Goal: Task Accomplishment & Management: Complete application form

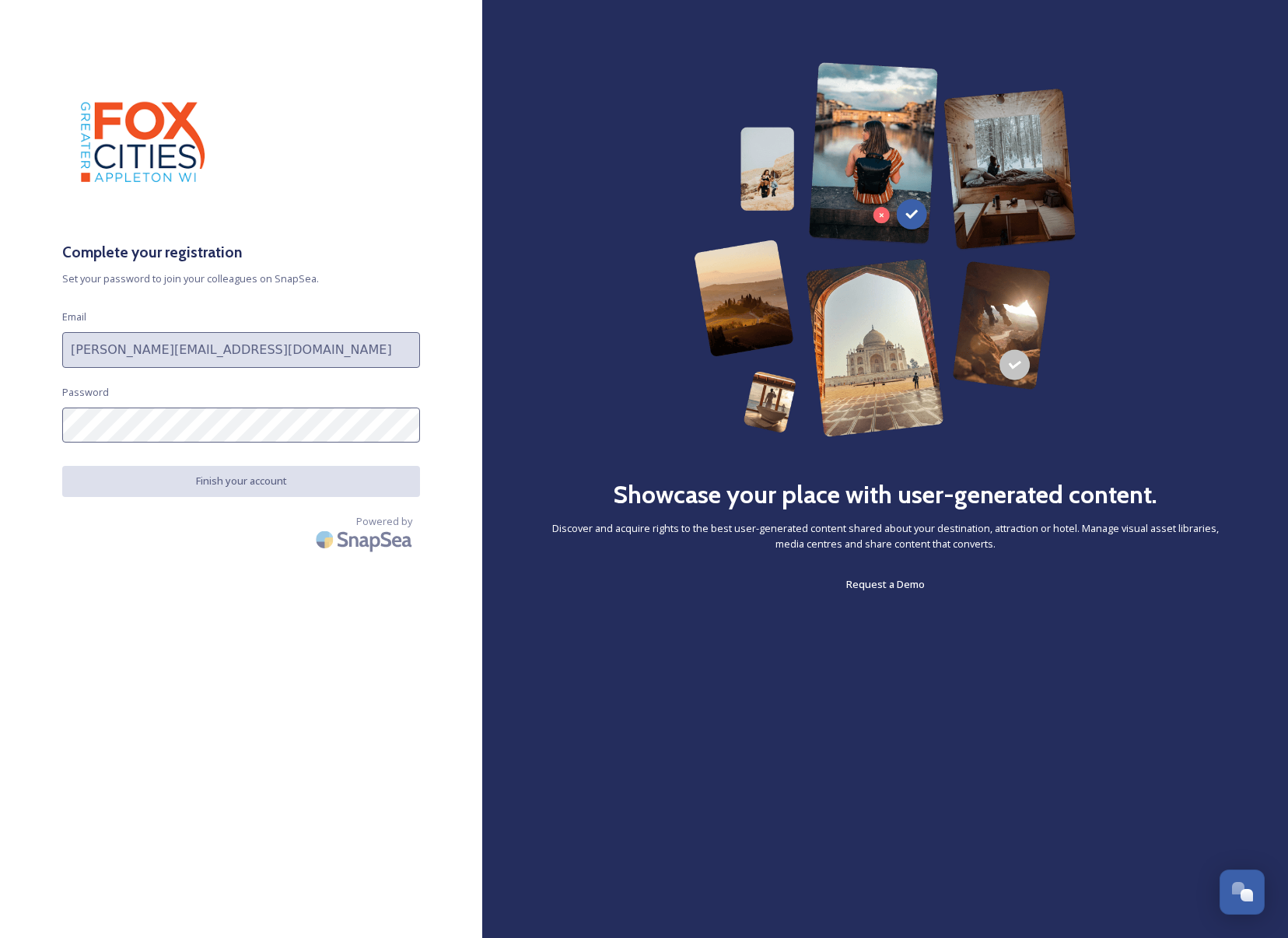
click at [392, 252] on h3 "Complete your registration" at bounding box center [241, 252] width 358 height 23
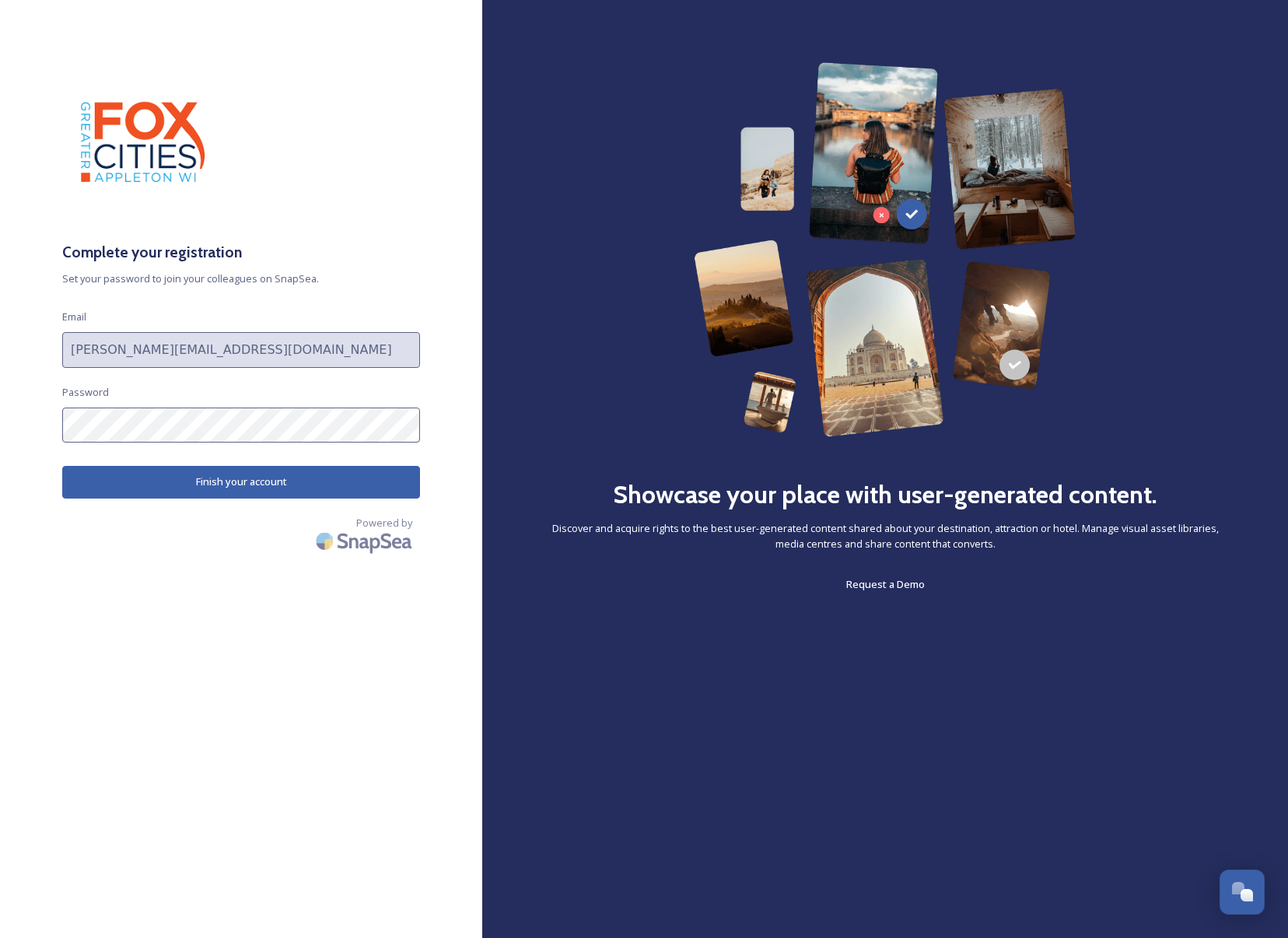
click at [433, 411] on div "Complete your registration Set your password to join your colleagues on SnapSea…" at bounding box center [241, 469] width 483 height 814
click at [0, 397] on html "Complete your registration Set your password to join your colleagues on SnapSea…" at bounding box center [644, 469] width 1288 height 938
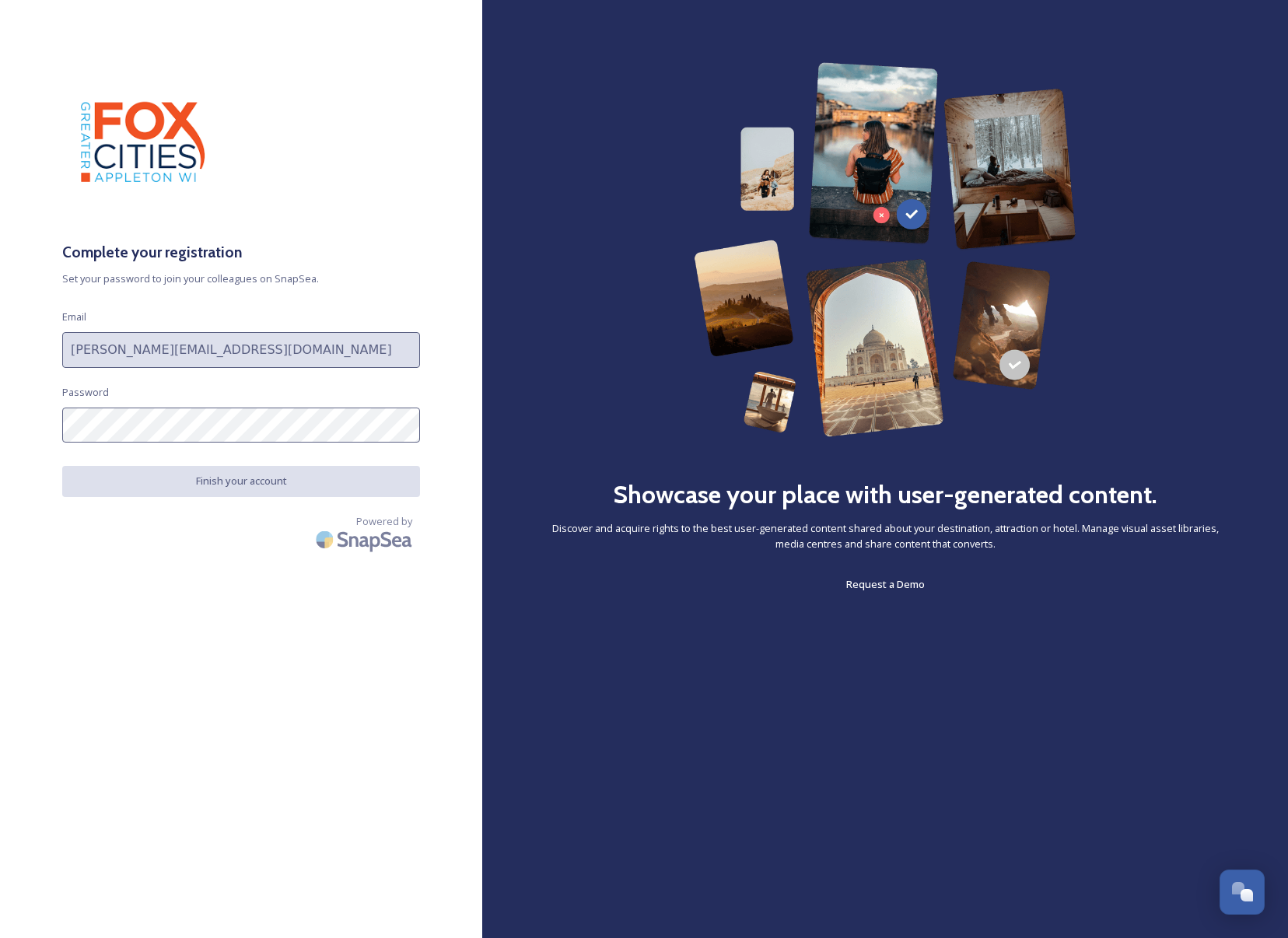
click at [438, 162] on div "Complete your registration Set your password to join your colleagues on SnapSea…" at bounding box center [241, 469] width 483 height 814
click at [332, 379] on div "Complete your registration Set your password to join your colleagues on SnapSea…" at bounding box center [241, 469] width 483 height 814
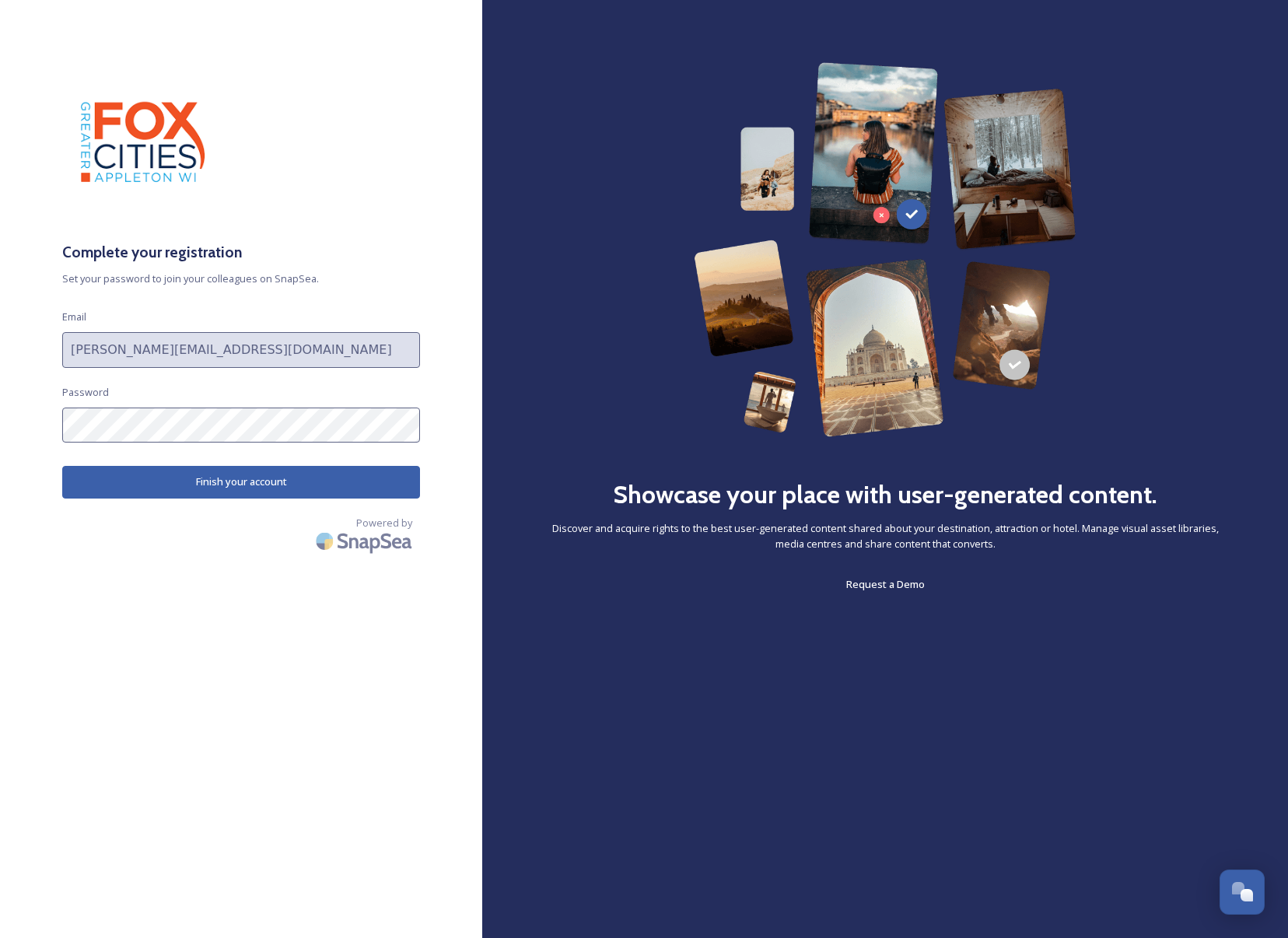
click at [255, 483] on button "Finish your account" at bounding box center [241, 482] width 358 height 32
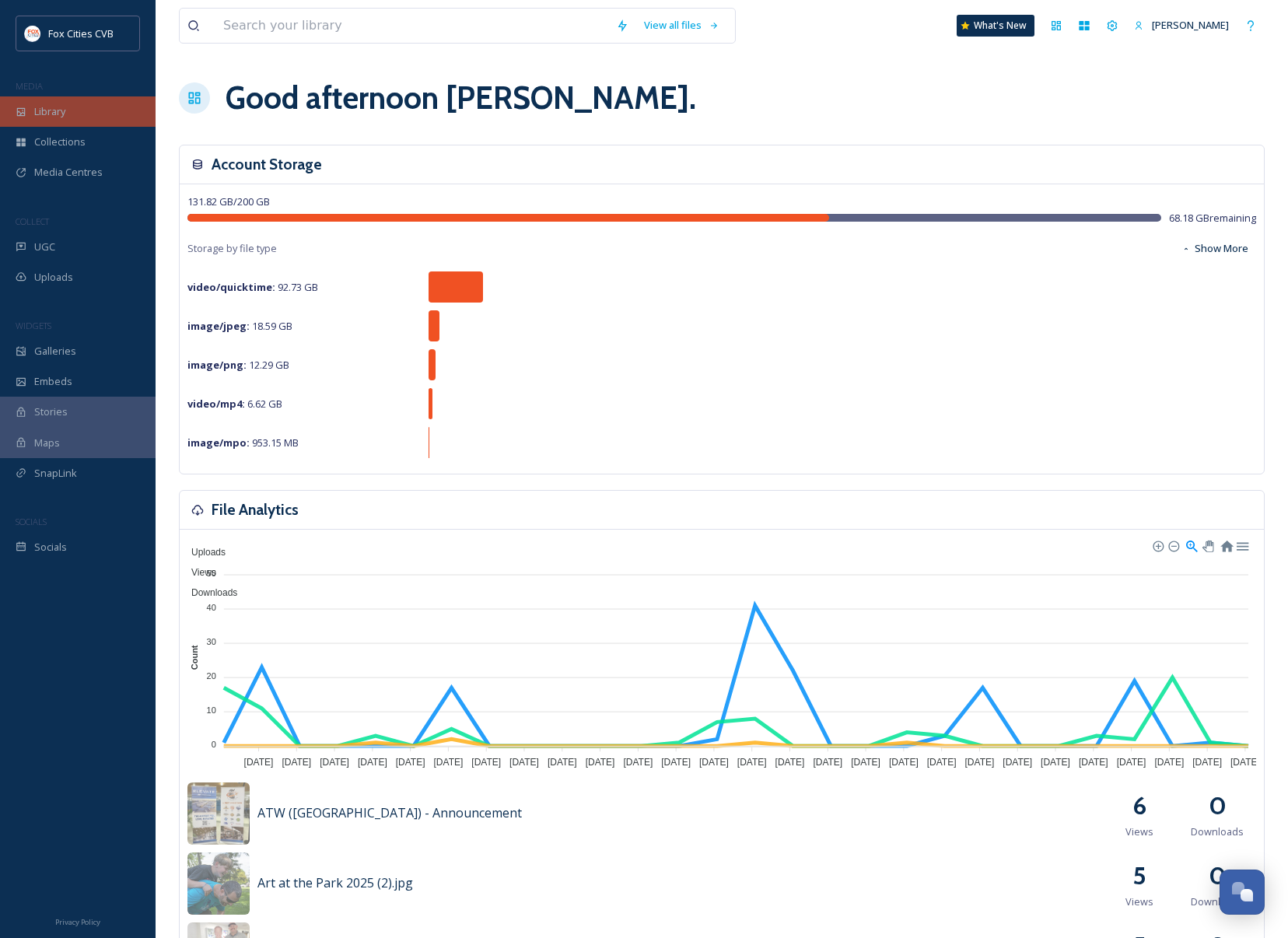
click at [57, 102] on div "Library" at bounding box center [77, 111] width 155 height 30
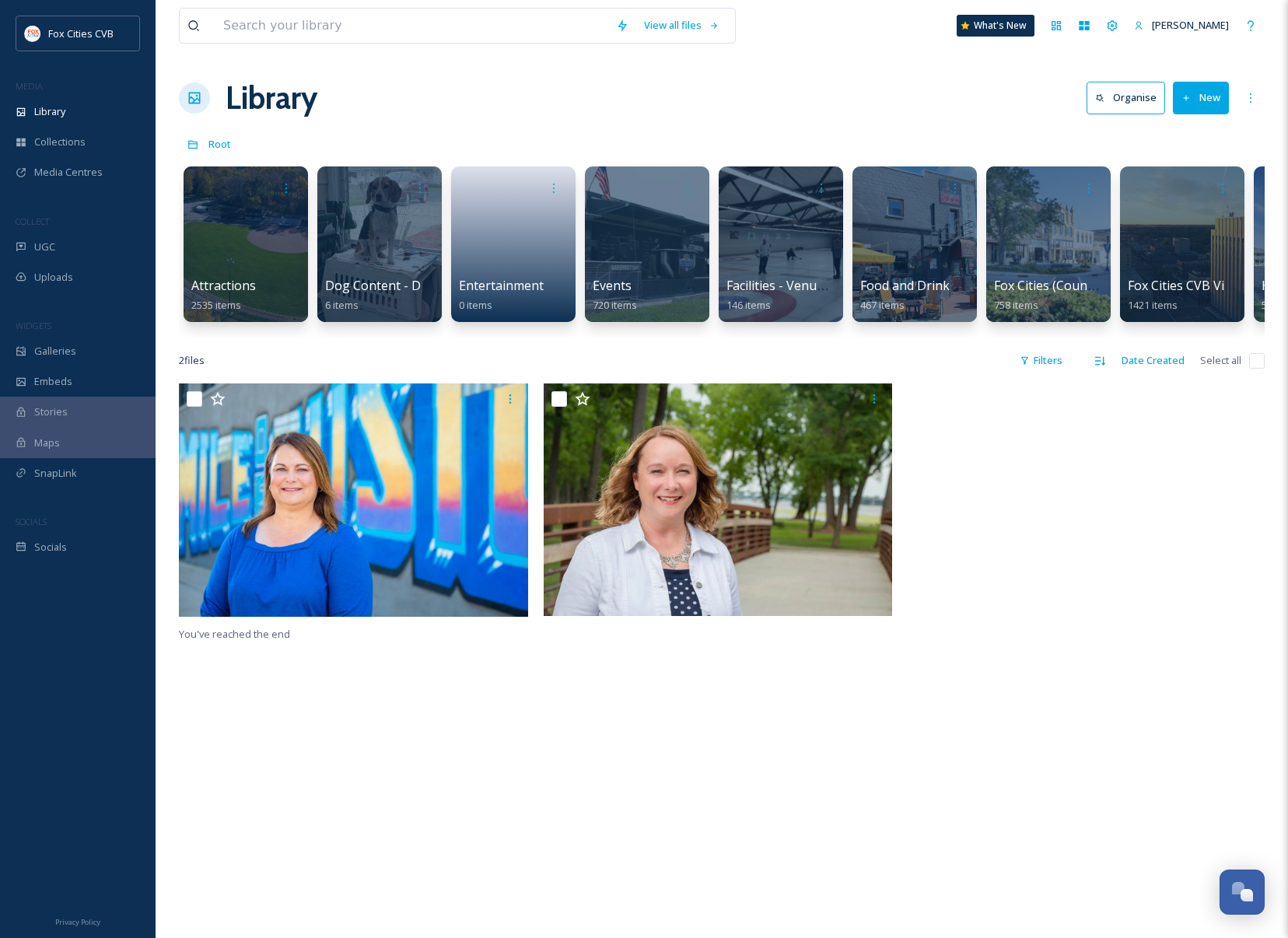
click at [815, 88] on div "Library Organise New" at bounding box center [722, 97] width 1086 height 47
